Goal: Find specific page/section: Find specific page/section

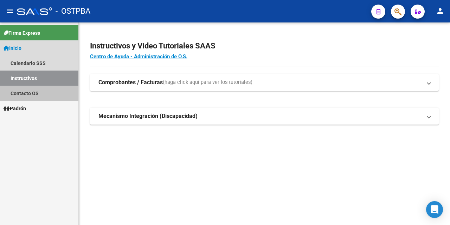
click at [27, 94] on link "Contacto OS" at bounding box center [39, 93] width 78 height 15
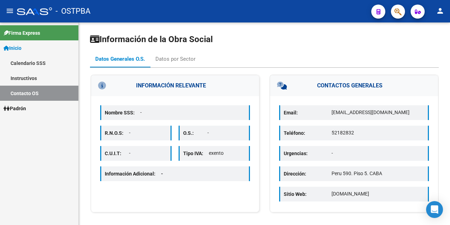
click at [28, 93] on link "Contacto OS" at bounding box center [39, 93] width 78 height 15
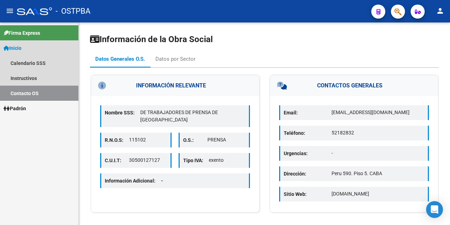
click at [19, 48] on span "Inicio" at bounding box center [13, 48] width 18 height 8
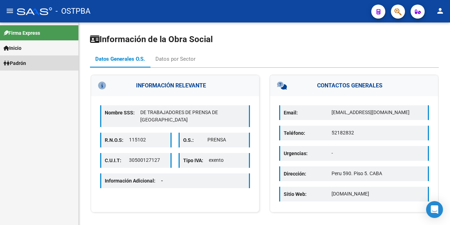
click at [25, 65] on span "Padrón" at bounding box center [15, 63] width 22 height 8
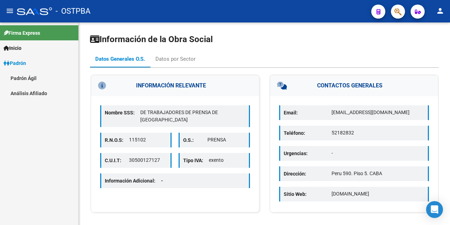
click at [25, 90] on link "Análisis Afiliado" at bounding box center [39, 93] width 78 height 15
